Goal: Task Accomplishment & Management: Use online tool/utility

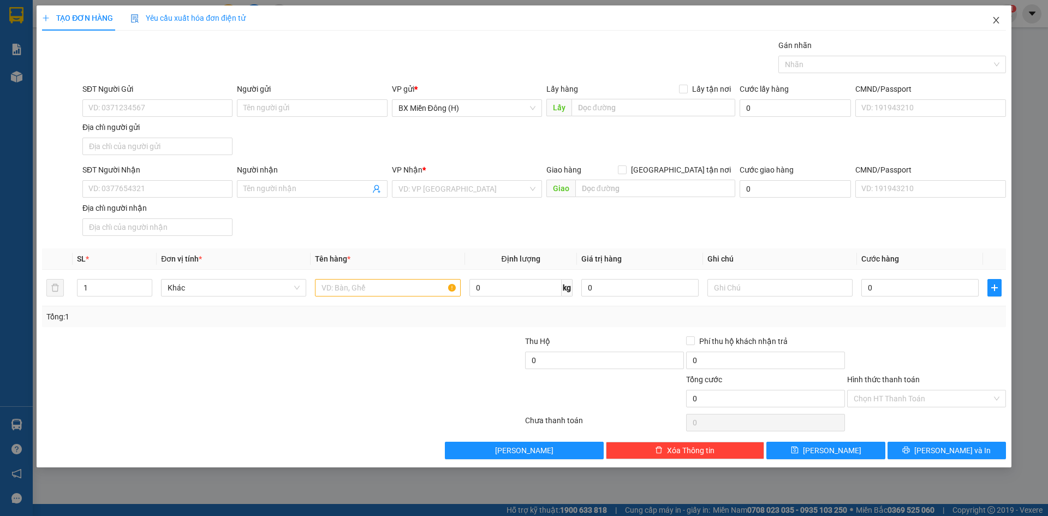
click at [992, 25] on icon "close" at bounding box center [996, 20] width 9 height 9
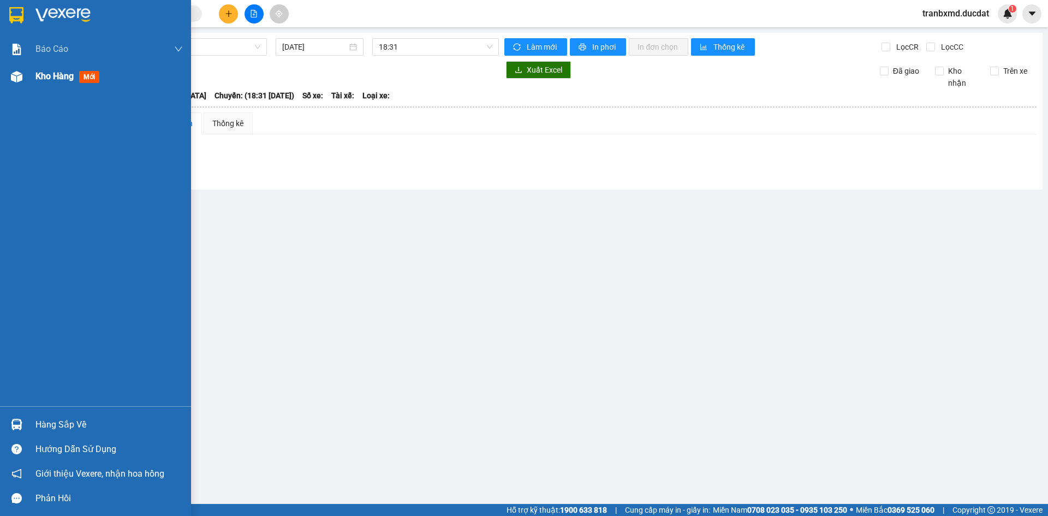
click at [53, 83] on div "Kho hàng mới" at bounding box center [108, 76] width 147 height 27
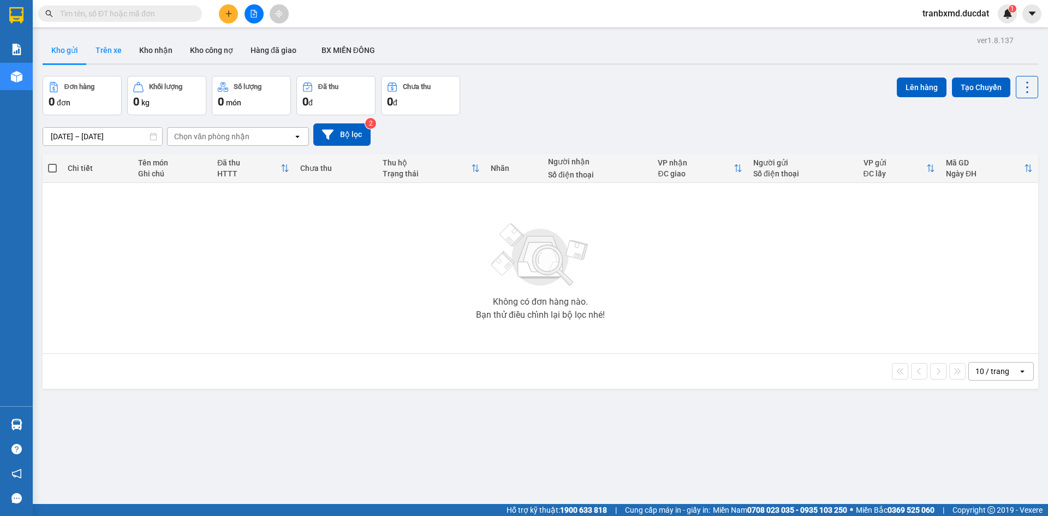
click at [114, 55] on button "Trên xe" at bounding box center [109, 50] width 44 height 26
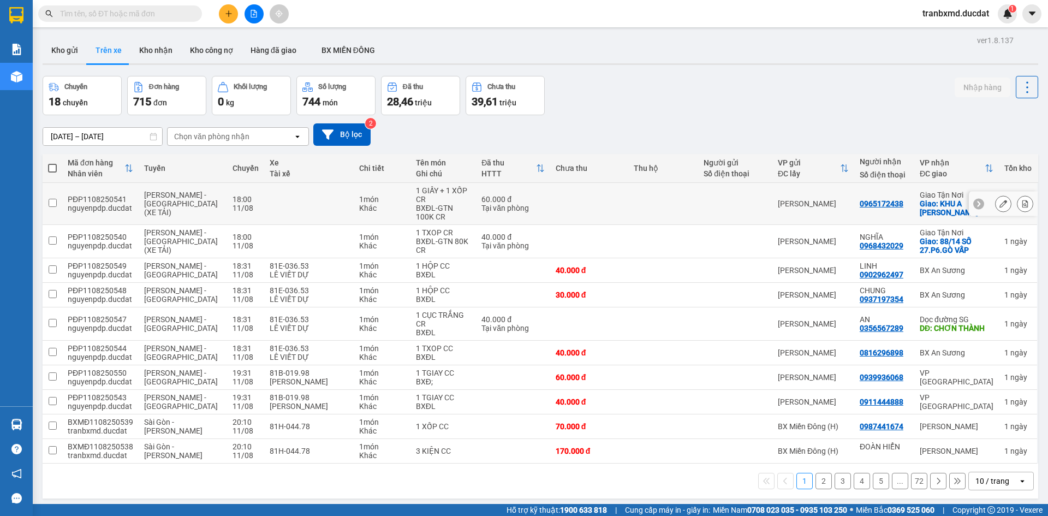
click at [999, 202] on icon at bounding box center [1003, 204] width 8 height 8
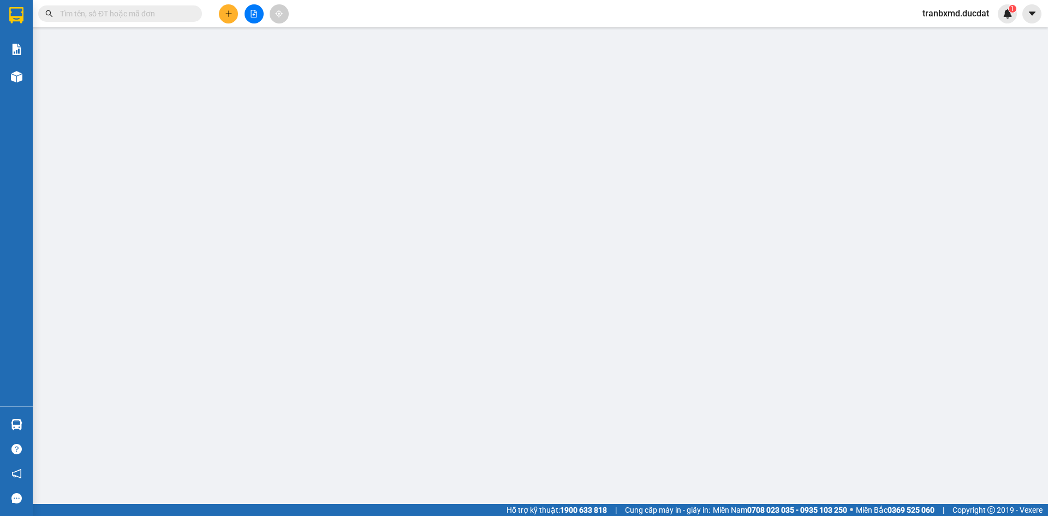
type input "0965172438"
checkbox input "true"
type input "KHU A CHUNG CƯ LUXCYTI - 528 [PERSON_NAME] PHÁT - Q.7"
type input "60.000"
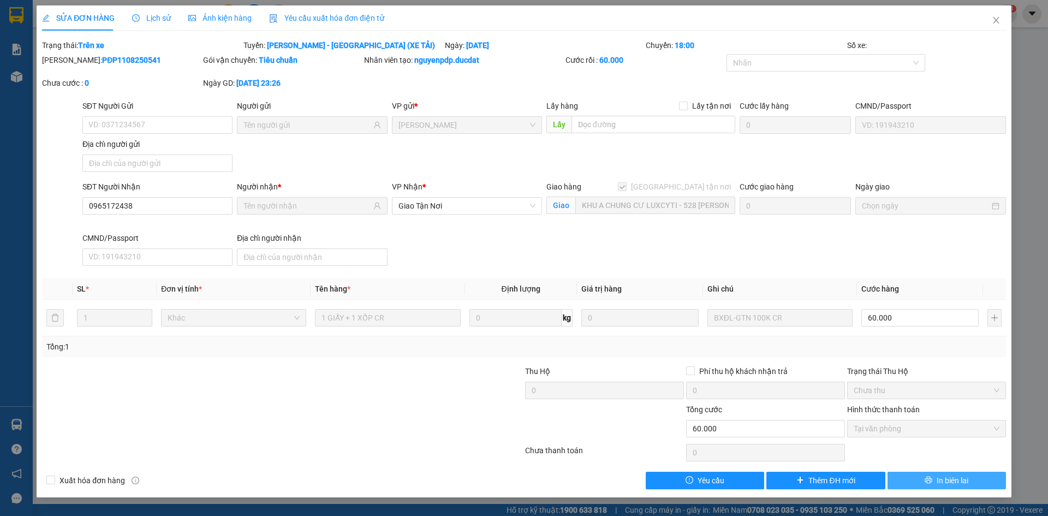
click at [925, 475] on button "In biên lai" at bounding box center [946, 480] width 118 height 17
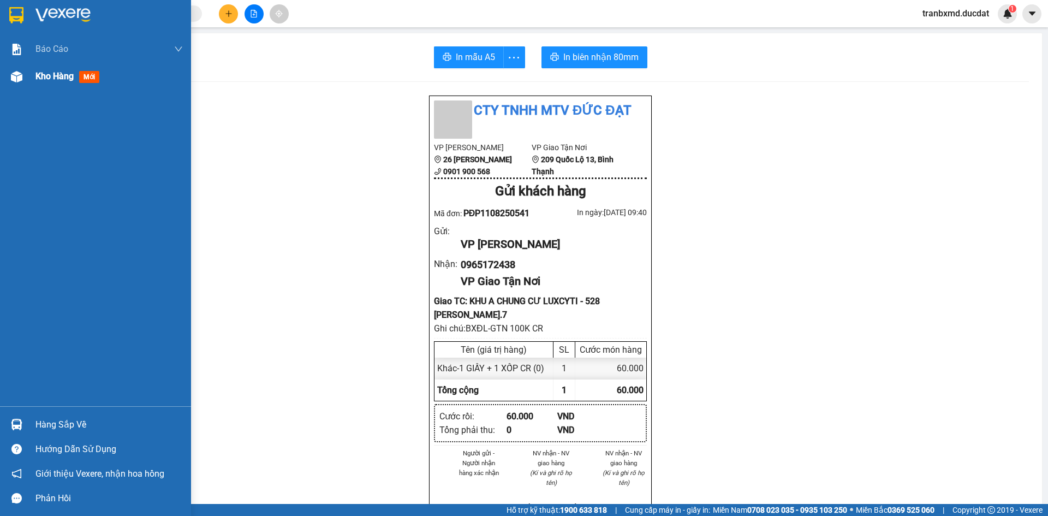
click at [33, 78] on div "Kho hàng mới" at bounding box center [95, 76] width 191 height 27
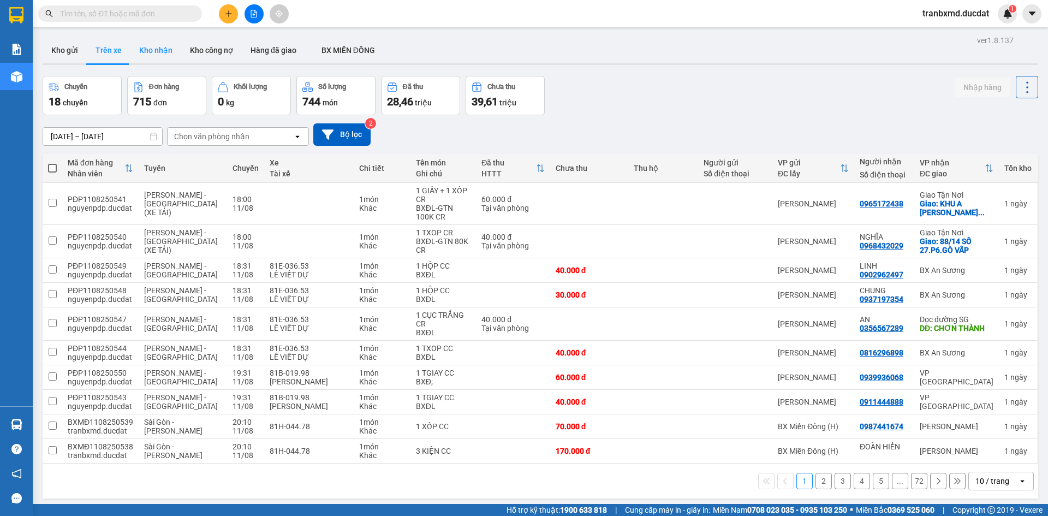
click at [162, 45] on button "Kho nhận" at bounding box center [155, 50] width 51 height 26
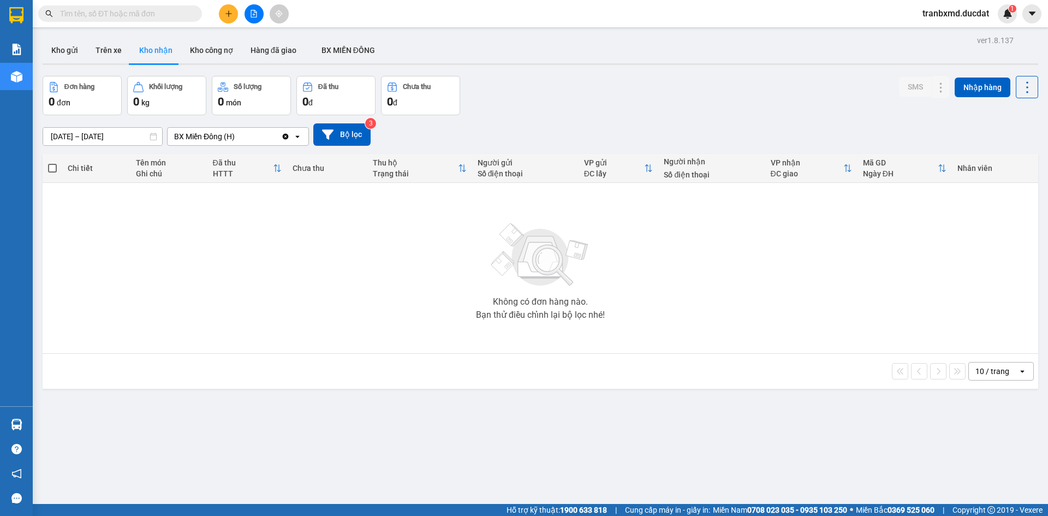
click at [226, 132] on div "BX Miền Đông (H)" at bounding box center [204, 136] width 61 height 11
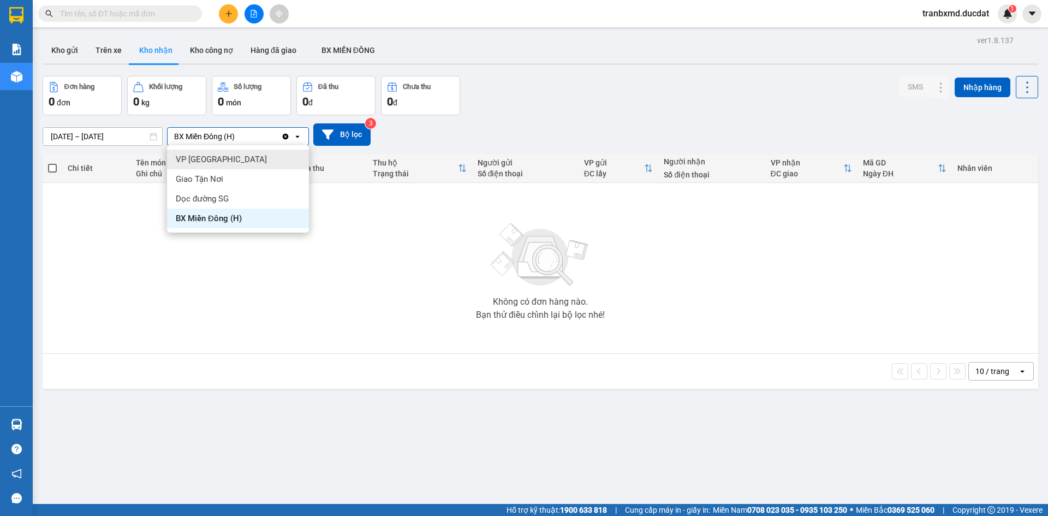
click at [225, 166] on div "VP [GEOGRAPHIC_DATA]" at bounding box center [238, 160] width 142 height 20
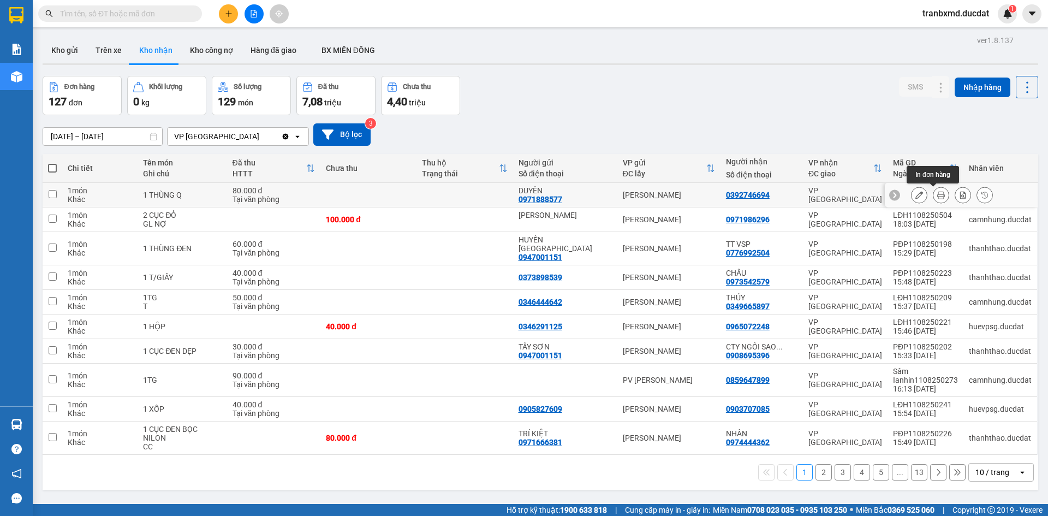
click at [915, 197] on icon at bounding box center [919, 195] width 8 height 8
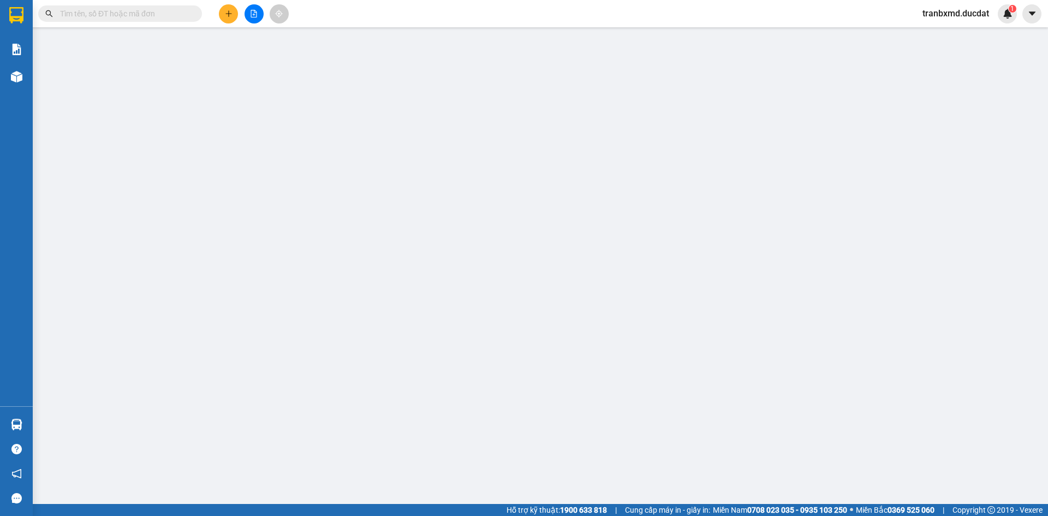
type input "0971888577"
type input "DUYÊN"
type input "0392746694"
type input "80.000"
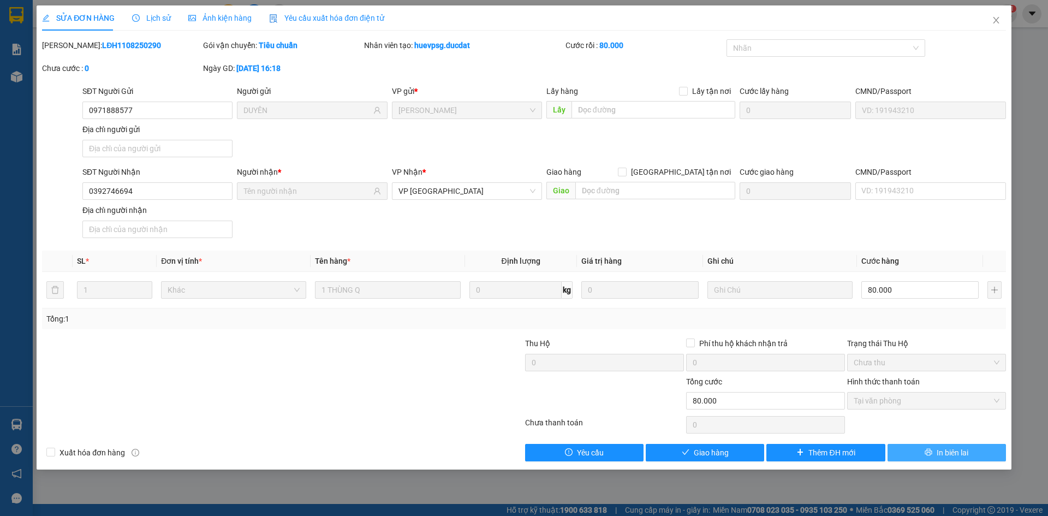
click at [942, 453] on span "In biên lai" at bounding box center [952, 452] width 32 height 12
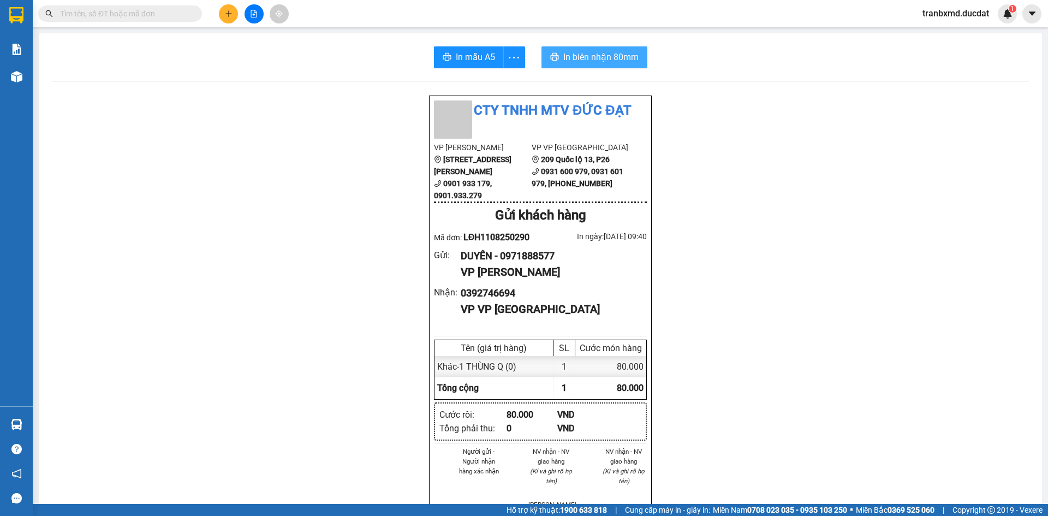
click at [610, 56] on span "In biên nhận 80mm" at bounding box center [600, 57] width 75 height 14
click at [616, 62] on span "In biên nhận 80mm" at bounding box center [600, 57] width 75 height 14
click at [590, 55] on span "In biên nhận 80mm" at bounding box center [600, 57] width 75 height 14
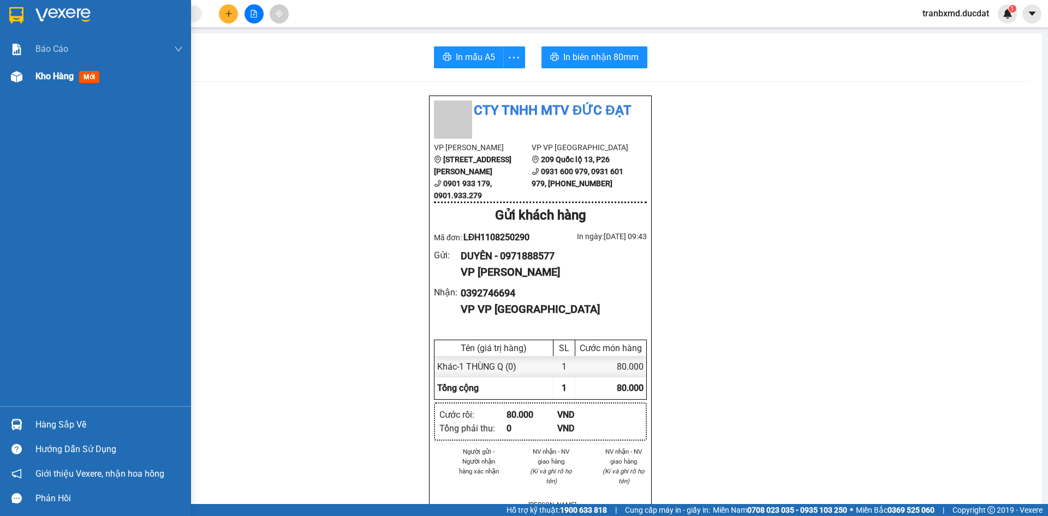
click at [76, 70] on div "Kho hàng mới" at bounding box center [69, 76] width 68 height 14
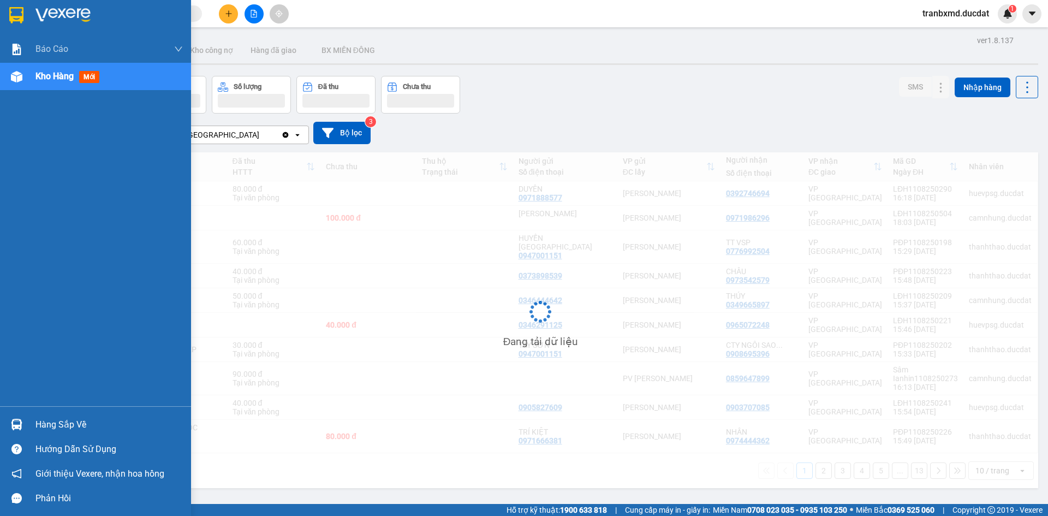
click at [76, 70] on div "Kho hàng mới" at bounding box center [69, 76] width 68 height 14
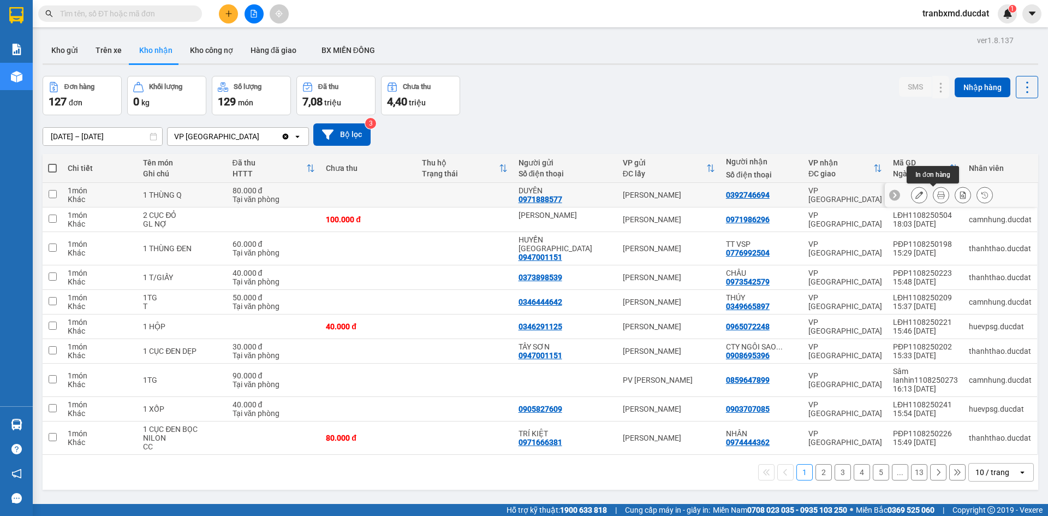
click at [937, 197] on icon at bounding box center [941, 195] width 8 height 8
click at [937, 194] on icon at bounding box center [941, 195] width 8 height 8
click at [937, 217] on icon at bounding box center [941, 220] width 8 height 8
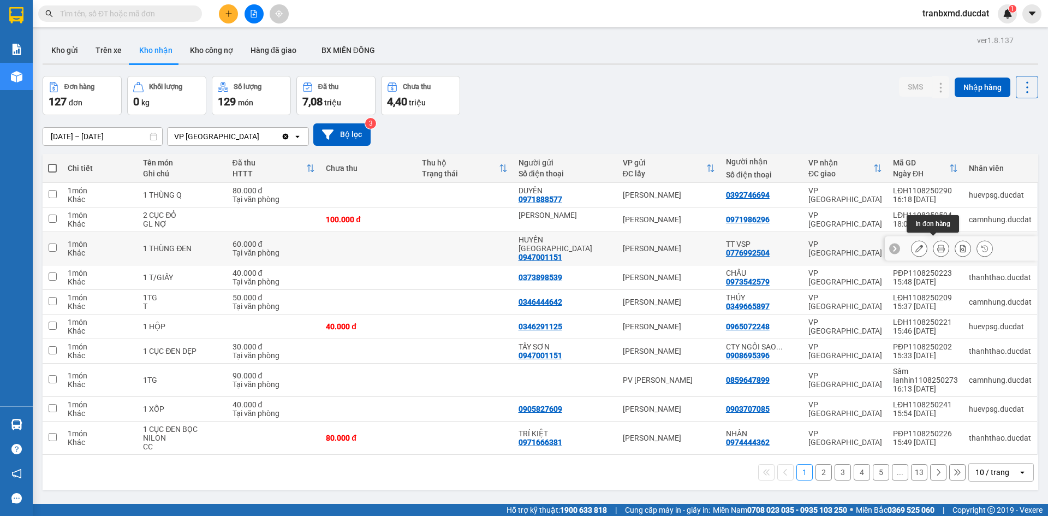
click at [937, 244] on icon at bounding box center [941, 248] width 8 height 8
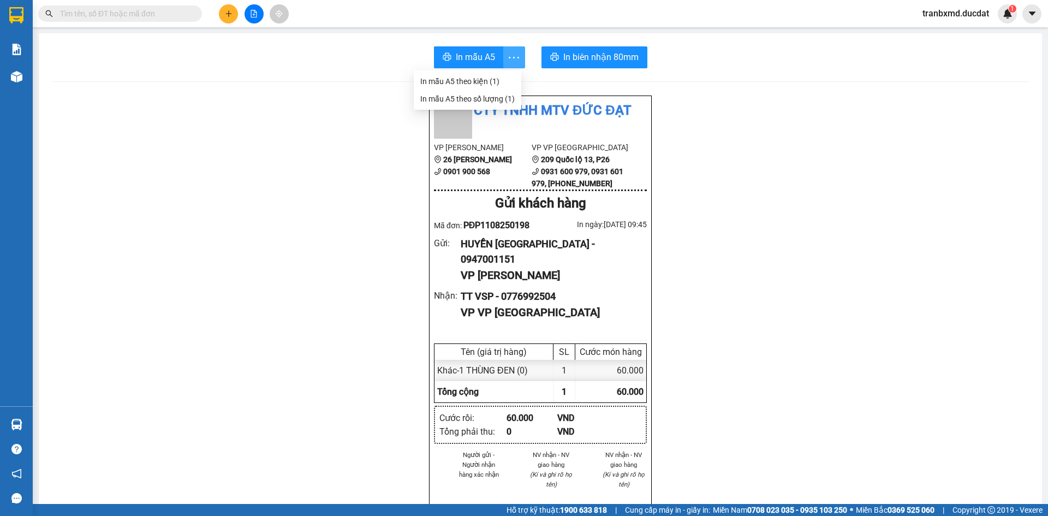
click at [509, 60] on icon "more" at bounding box center [514, 58] width 14 height 14
click at [524, 64] on div "In mẫu A5 In biên nhận 80mm" at bounding box center [540, 57] width 977 height 22
click at [565, 65] on button "In biên nhận 80mm" at bounding box center [594, 57] width 106 height 22
click at [337, 100] on div "CTy TNHH MTV ĐỨC ĐẠT VP [PERSON_NAME] 26 [PERSON_NAME] 0901 900 568 VP VP [GE…" at bounding box center [540, 397] width 977 height 604
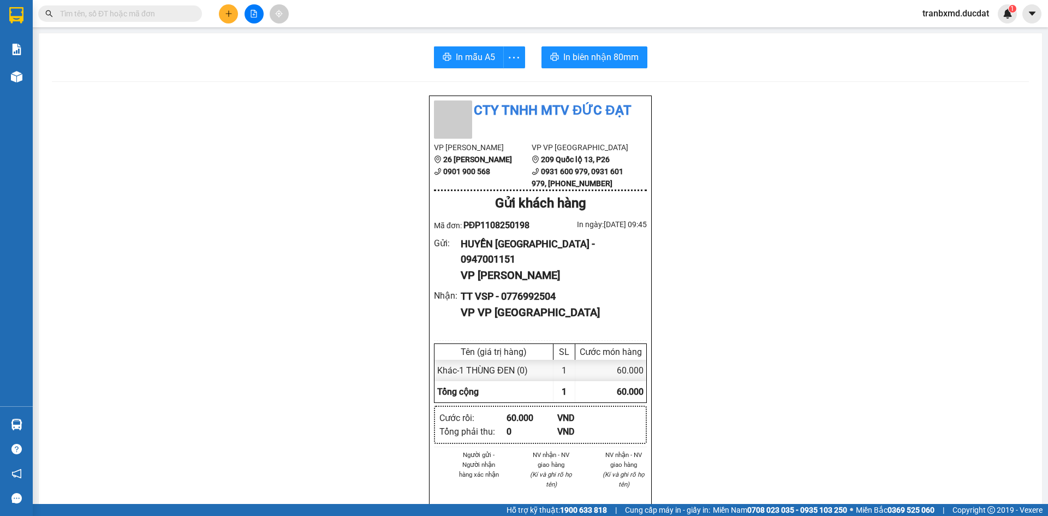
click at [337, 100] on div "CTy TNHH MTV ĐỨC ĐẠT VP [PERSON_NAME] 26 [PERSON_NAME] 0901 900 568 VP VP [GE…" at bounding box center [540, 397] width 977 height 604
